Goal: Use online tool/utility: Utilize a website feature to perform a specific function

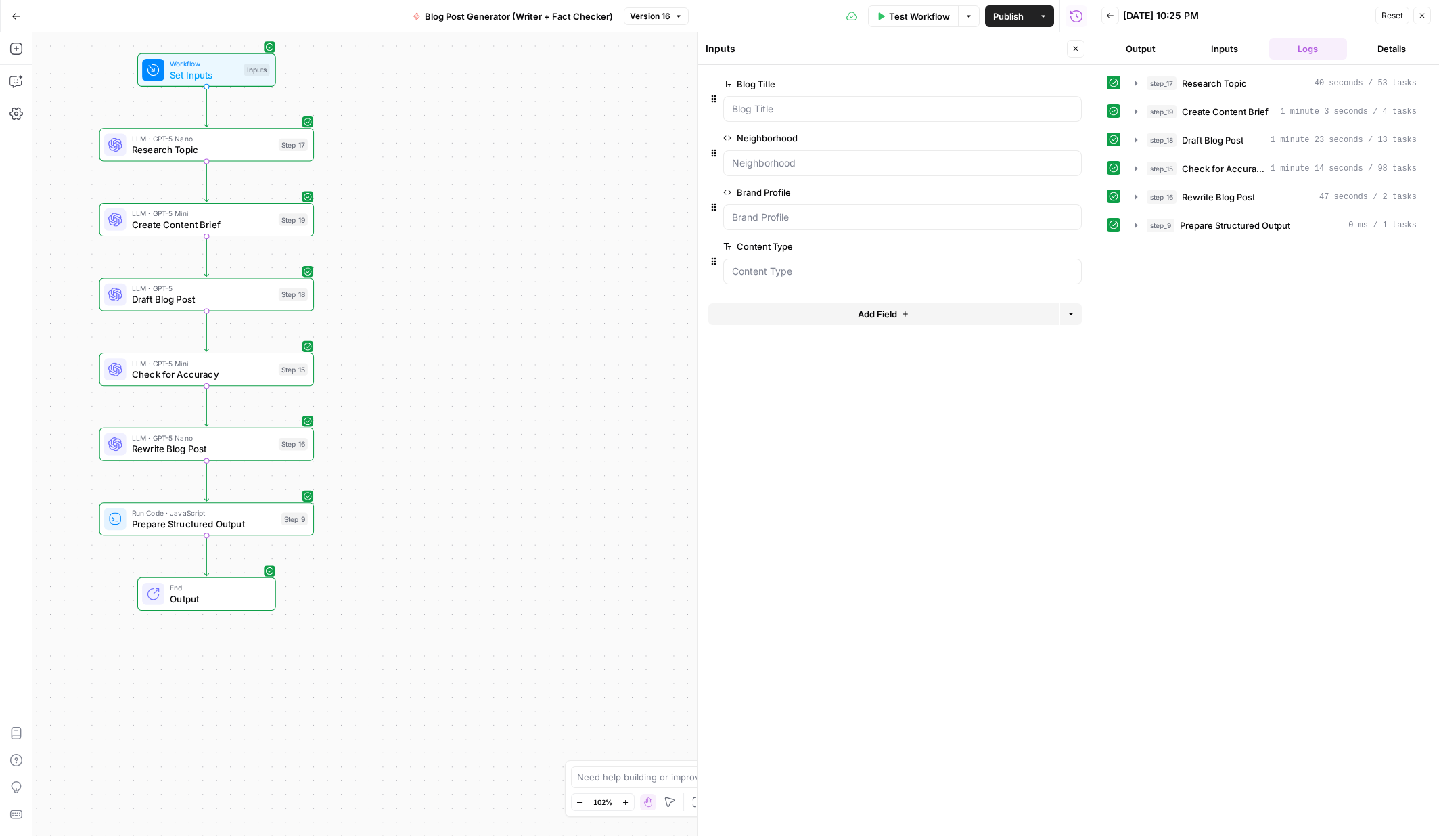
click at [325, 18] on div "Go Back Blog Post Generator (Writer + Fact Checker) Version 16 Test Workflow Op…" at bounding box center [546, 16] width 1093 height 32
click at [1106, 50] on button "Inputs" at bounding box center [1224, 49] width 78 height 22
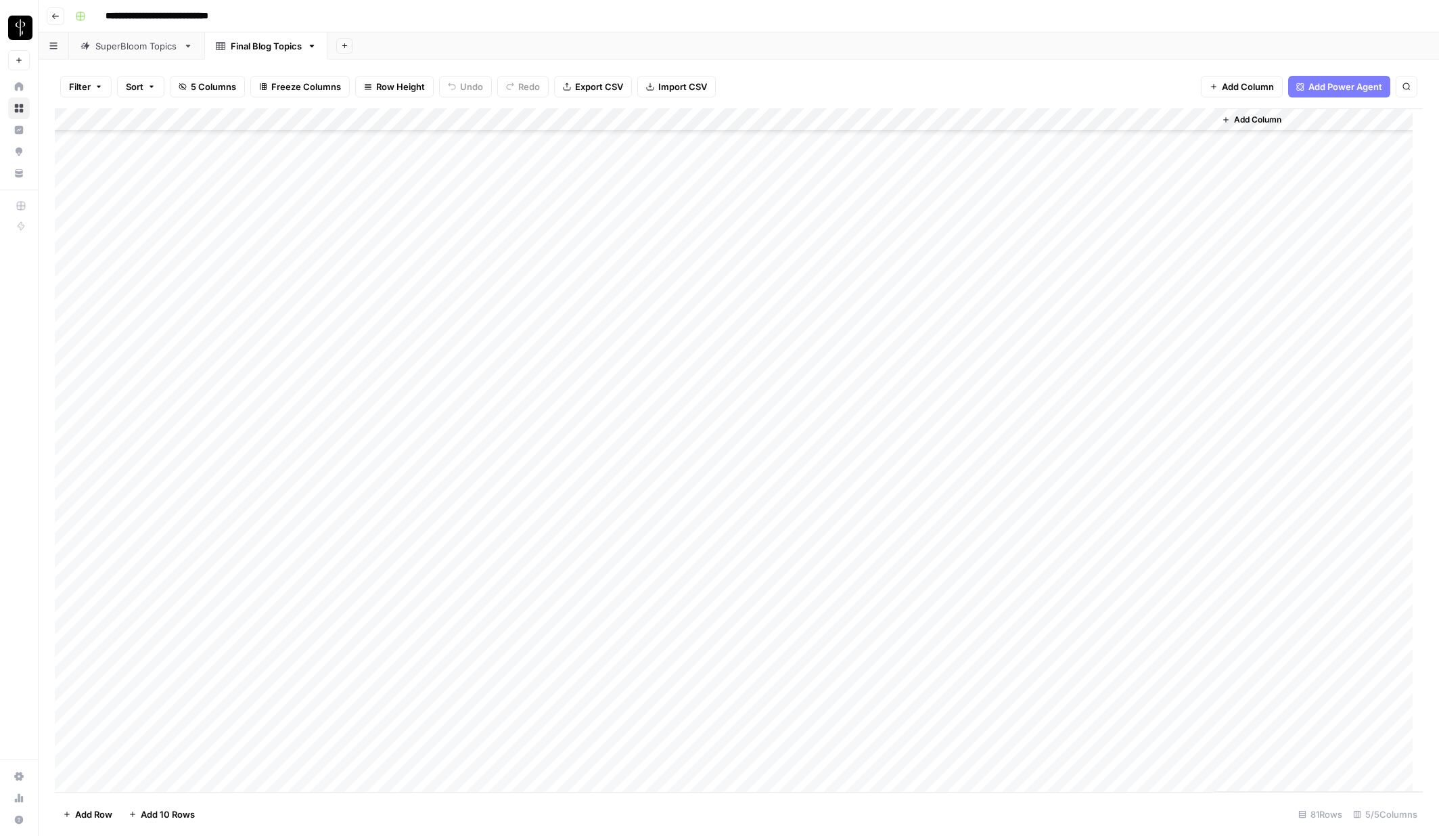
scroll to position [1070, 0]
click at [551, 406] on div "Add Column" at bounding box center [739, 449] width 1368 height 683
click at [526, 591] on div "Add Column" at bounding box center [739, 449] width 1368 height 683
click at [559, 514] on div "Add Column" at bounding box center [739, 449] width 1368 height 683
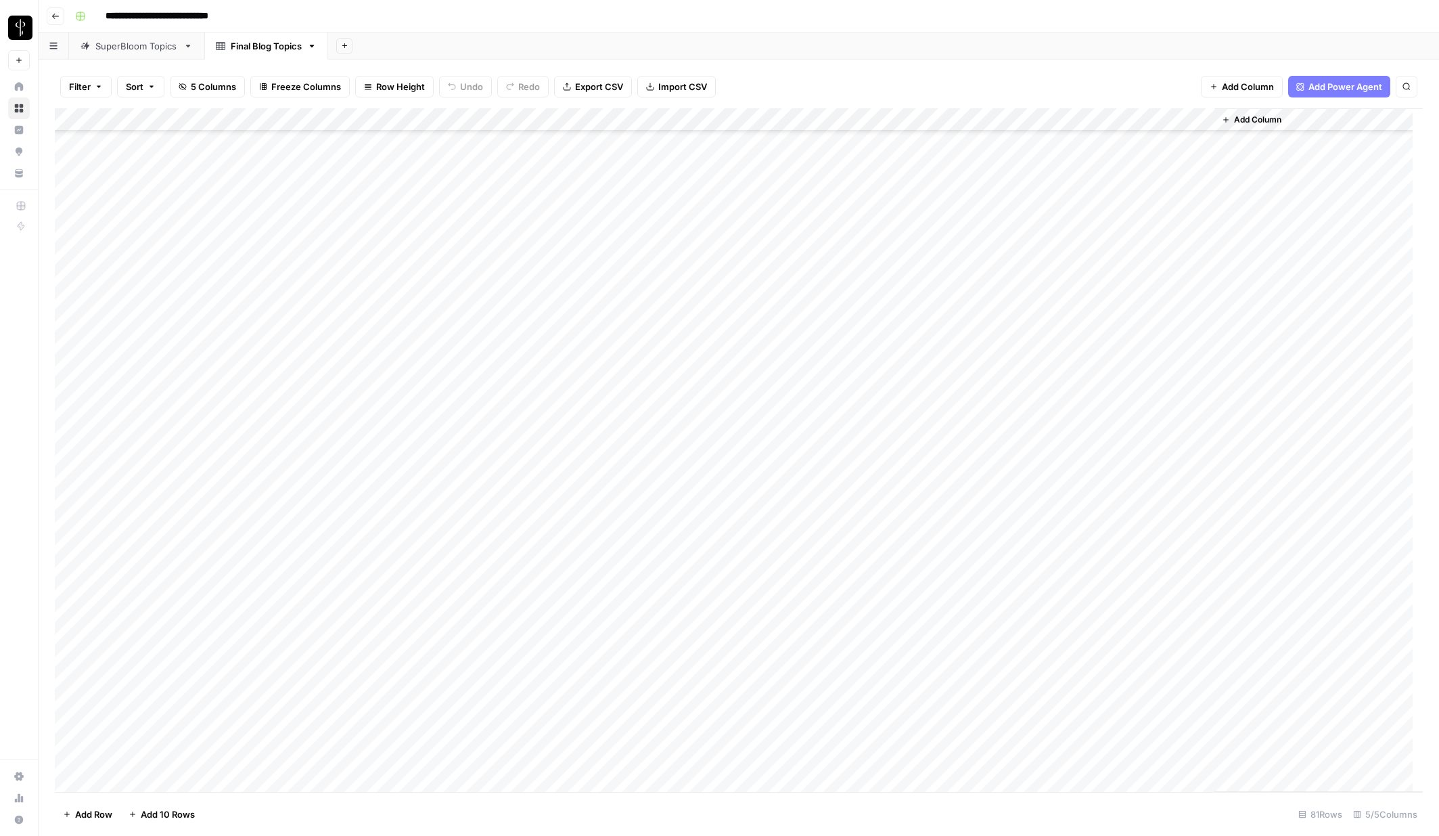
scroll to position [376, 0]
click at [563, 413] on div "Add Column" at bounding box center [739, 449] width 1368 height 683
